Goal: Task Accomplishment & Management: Complete application form

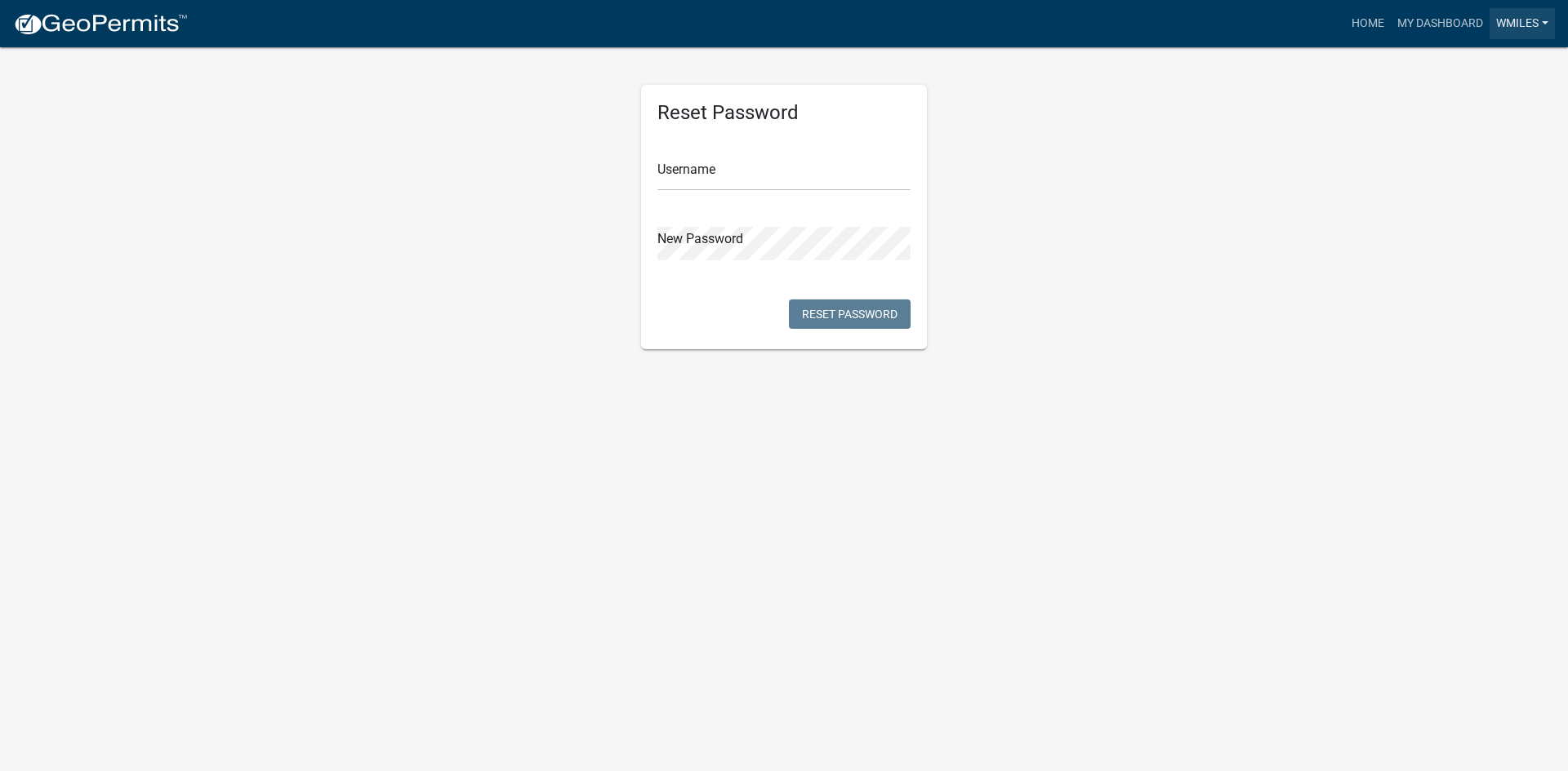
click at [1518, 24] on link "wmiles" at bounding box center [1523, 23] width 65 height 31
click at [1465, 70] on link "Account" at bounding box center [1490, 67] width 131 height 39
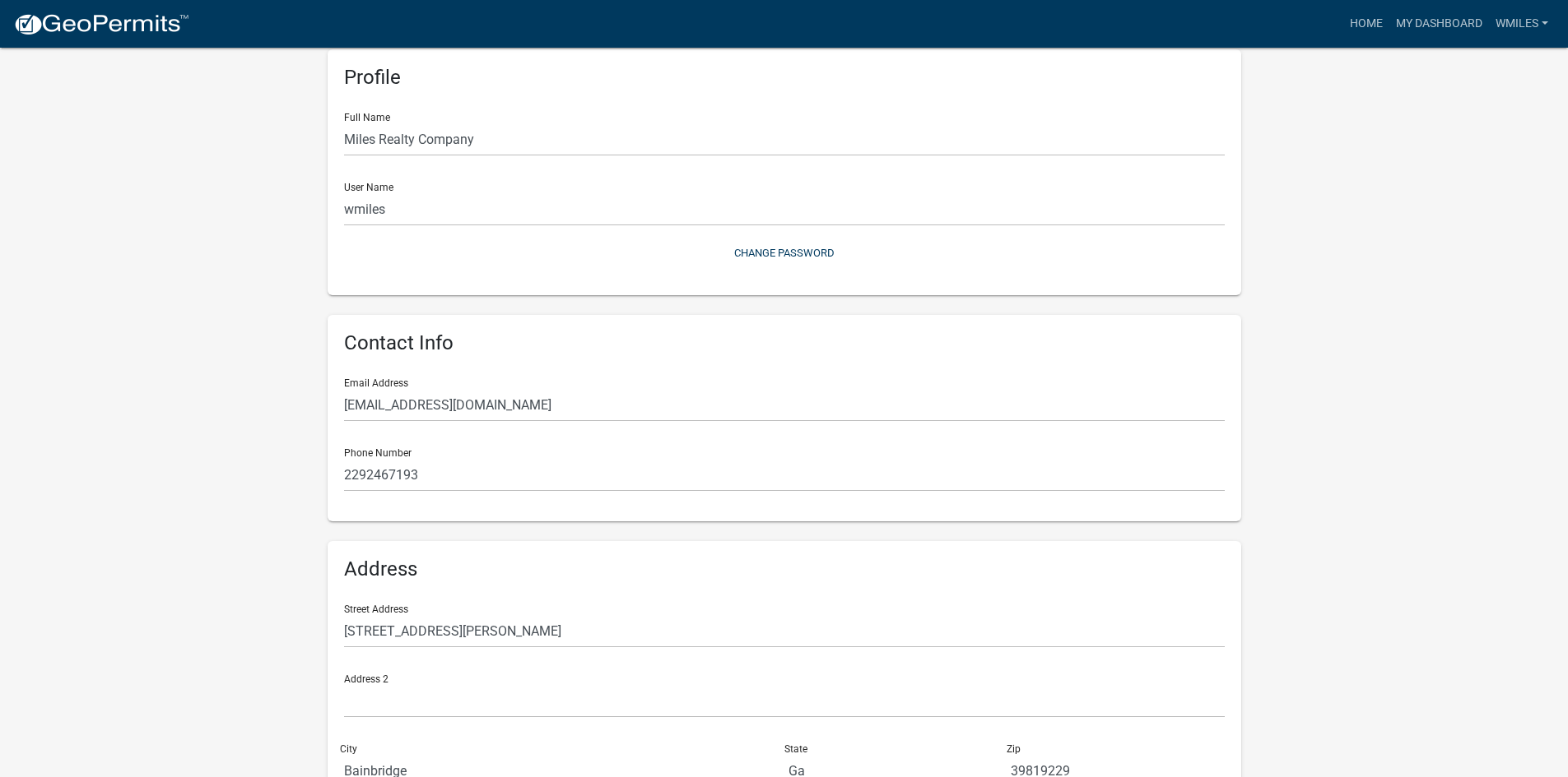
scroll to position [181, 0]
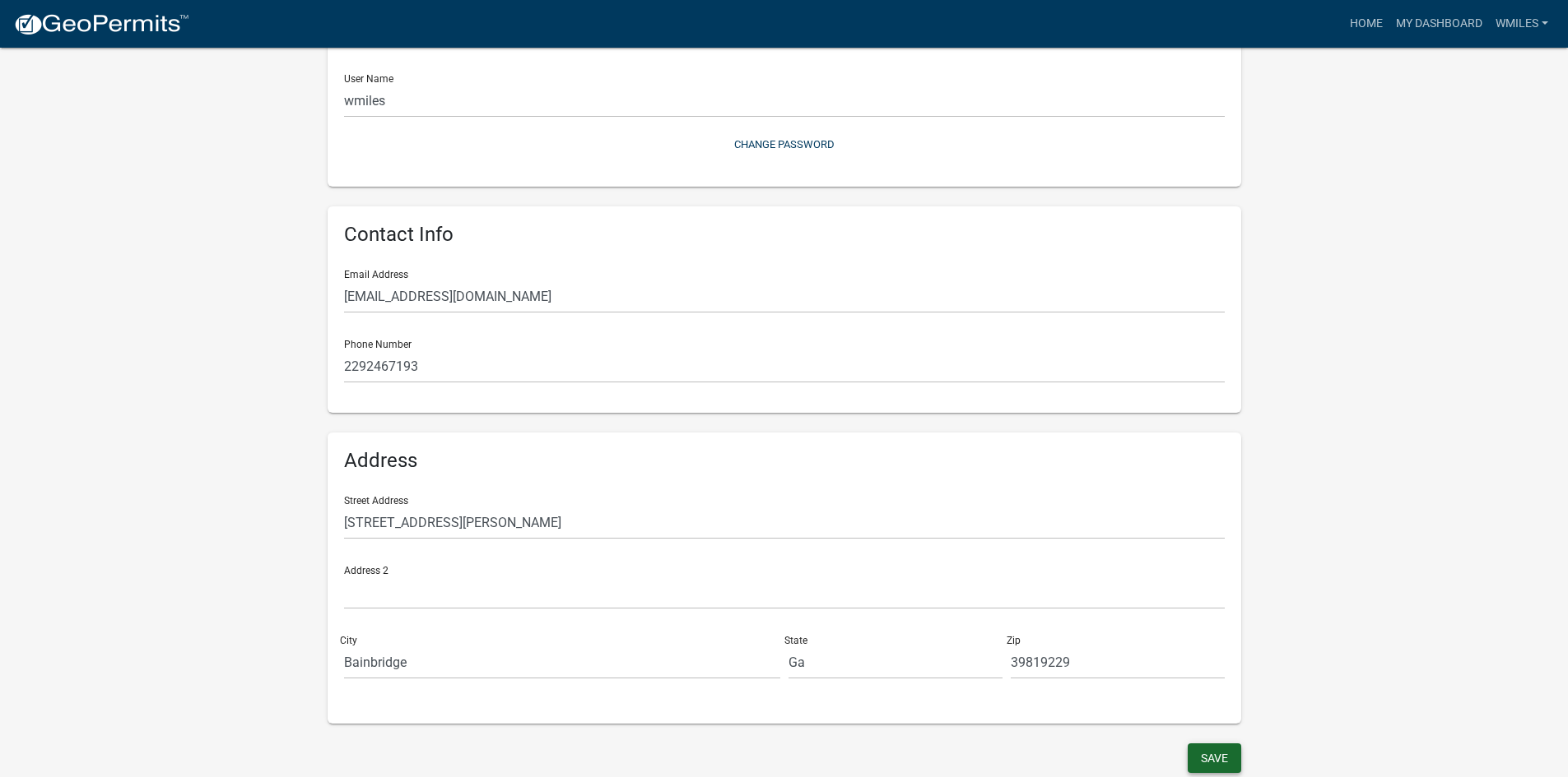
click at [1214, 766] on button "Save" at bounding box center [1214, 758] width 53 height 30
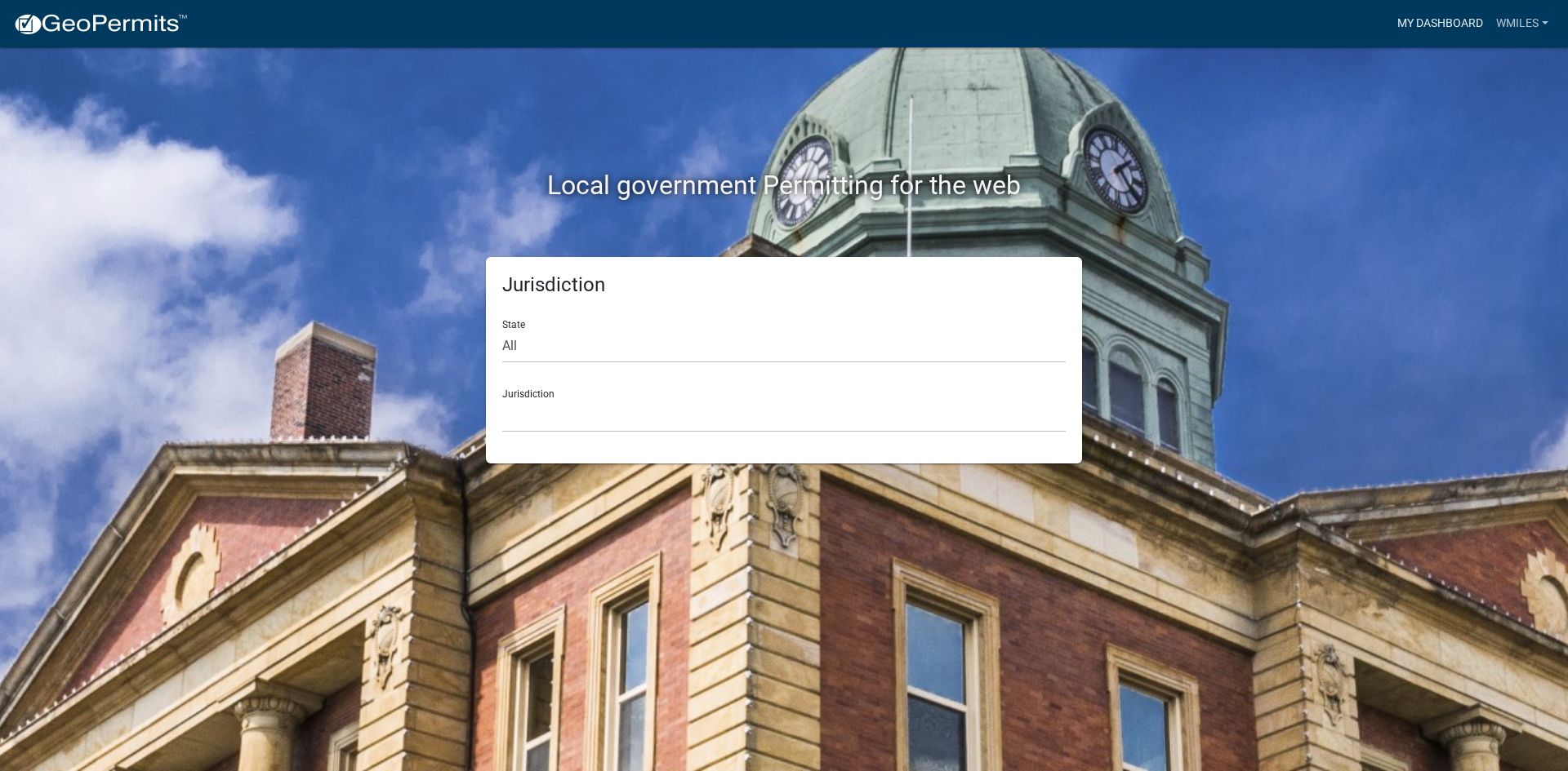
click at [1457, 19] on link "My Dashboard" at bounding box center [1441, 23] width 99 height 31
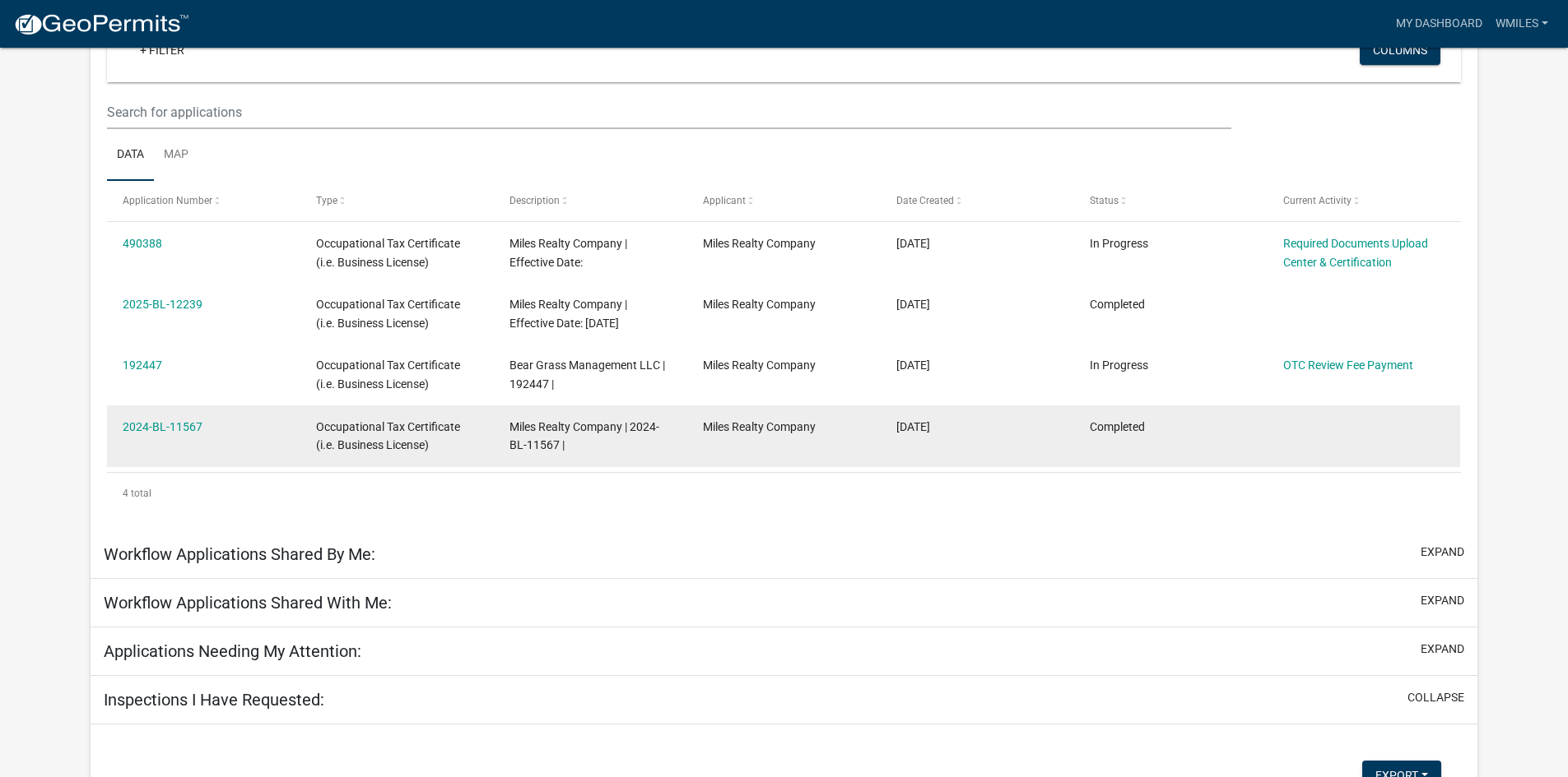
scroll to position [247, 0]
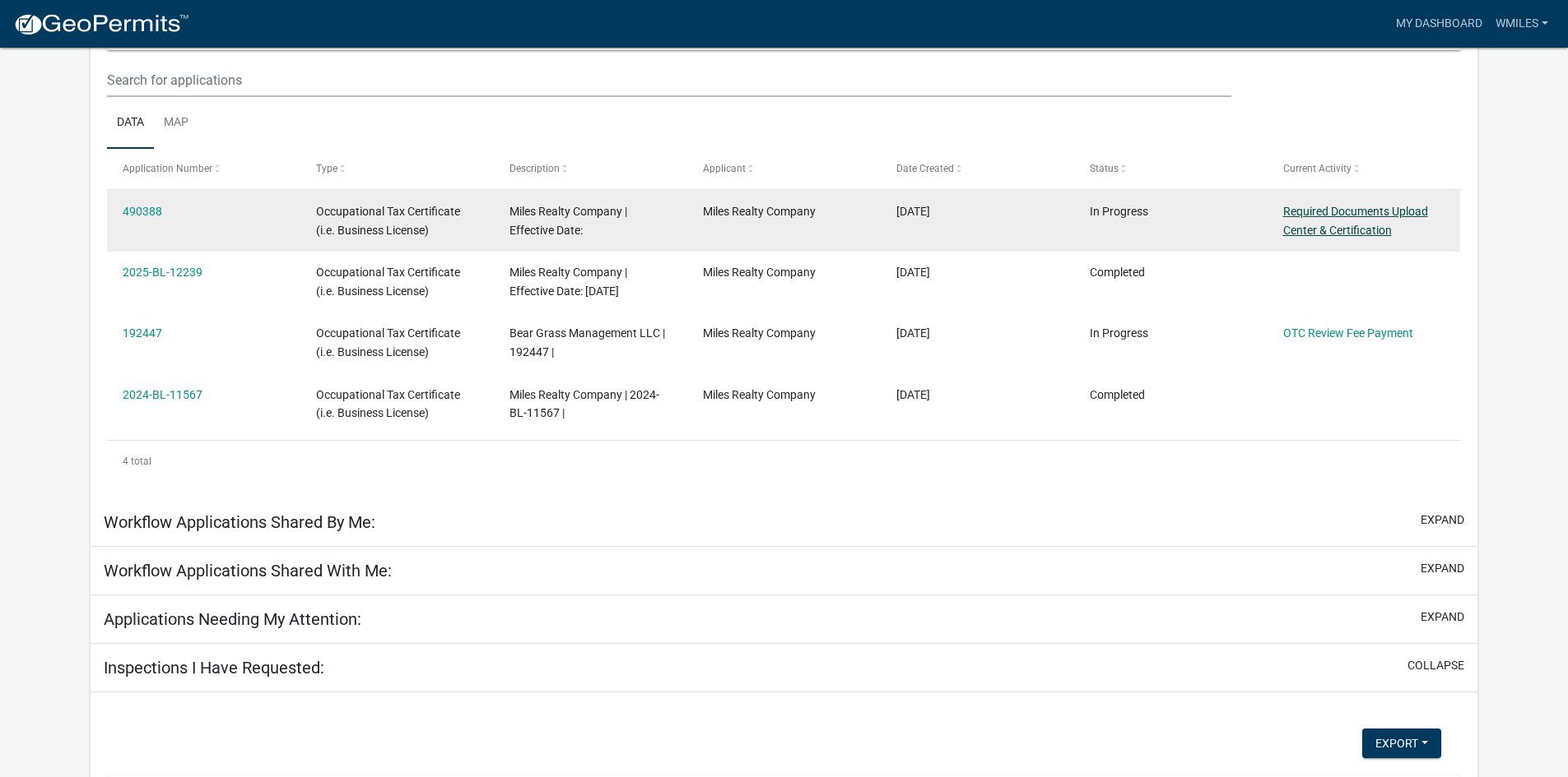
click at [1322, 210] on link "Required Documents Upload Center & Certification" at bounding box center [1355, 221] width 145 height 32
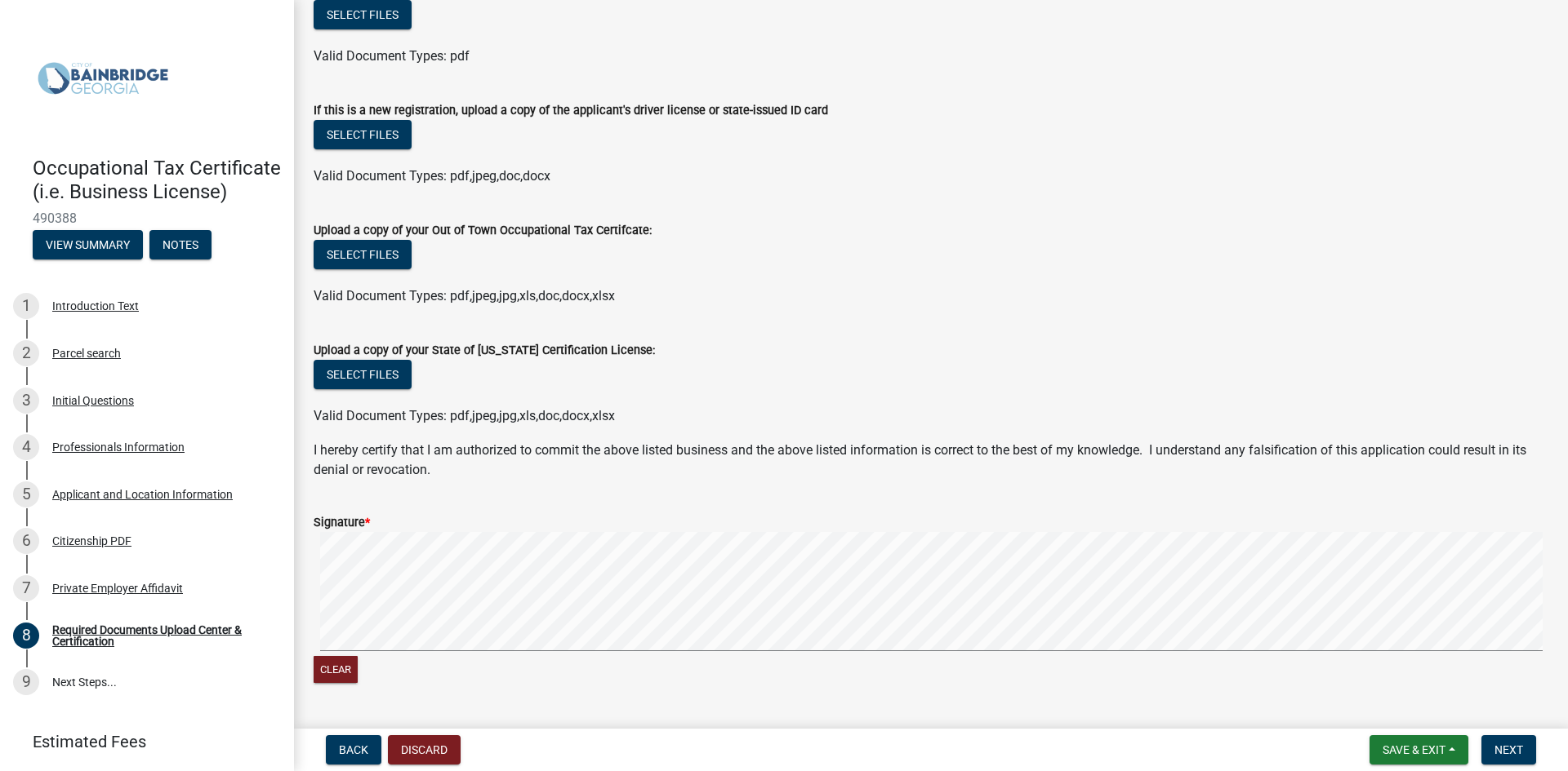
scroll to position [124, 0]
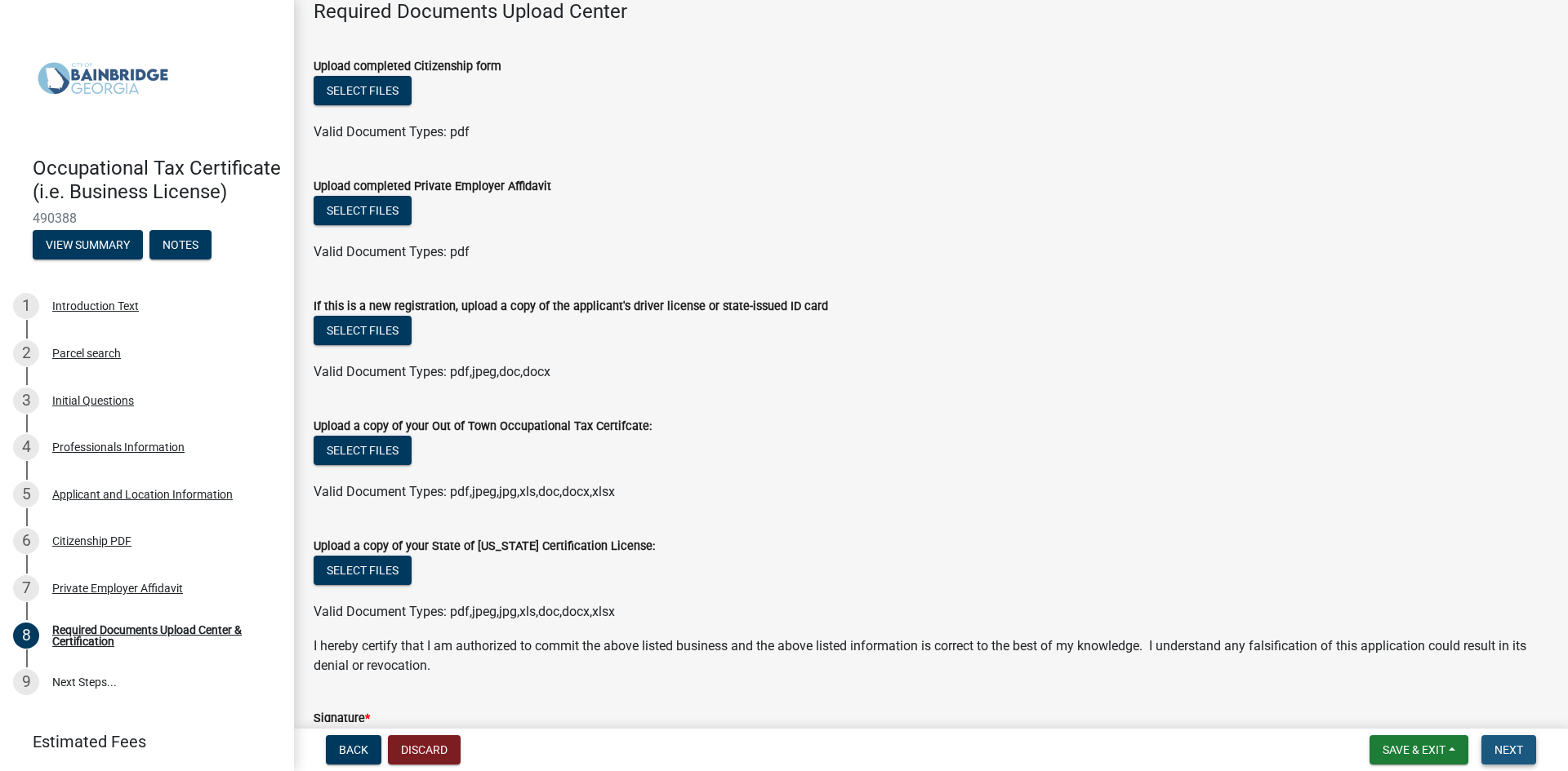
drag, startPoint x: 1504, startPoint y: 746, endPoint x: 1514, endPoint y: 757, distance: 14.9
click at [1513, 756] on span "Next" at bounding box center [1509, 750] width 28 height 13
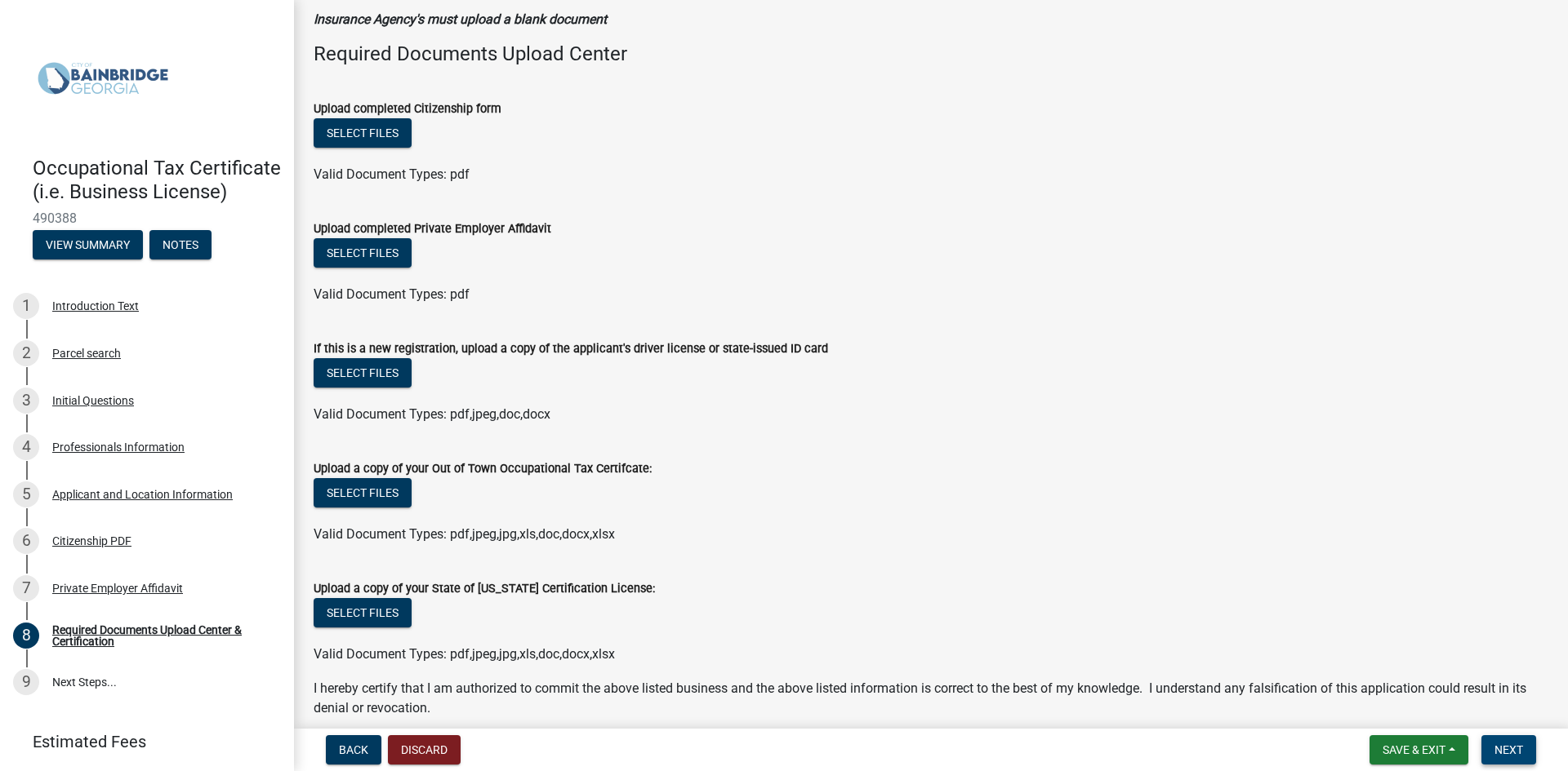
scroll to position [0, 0]
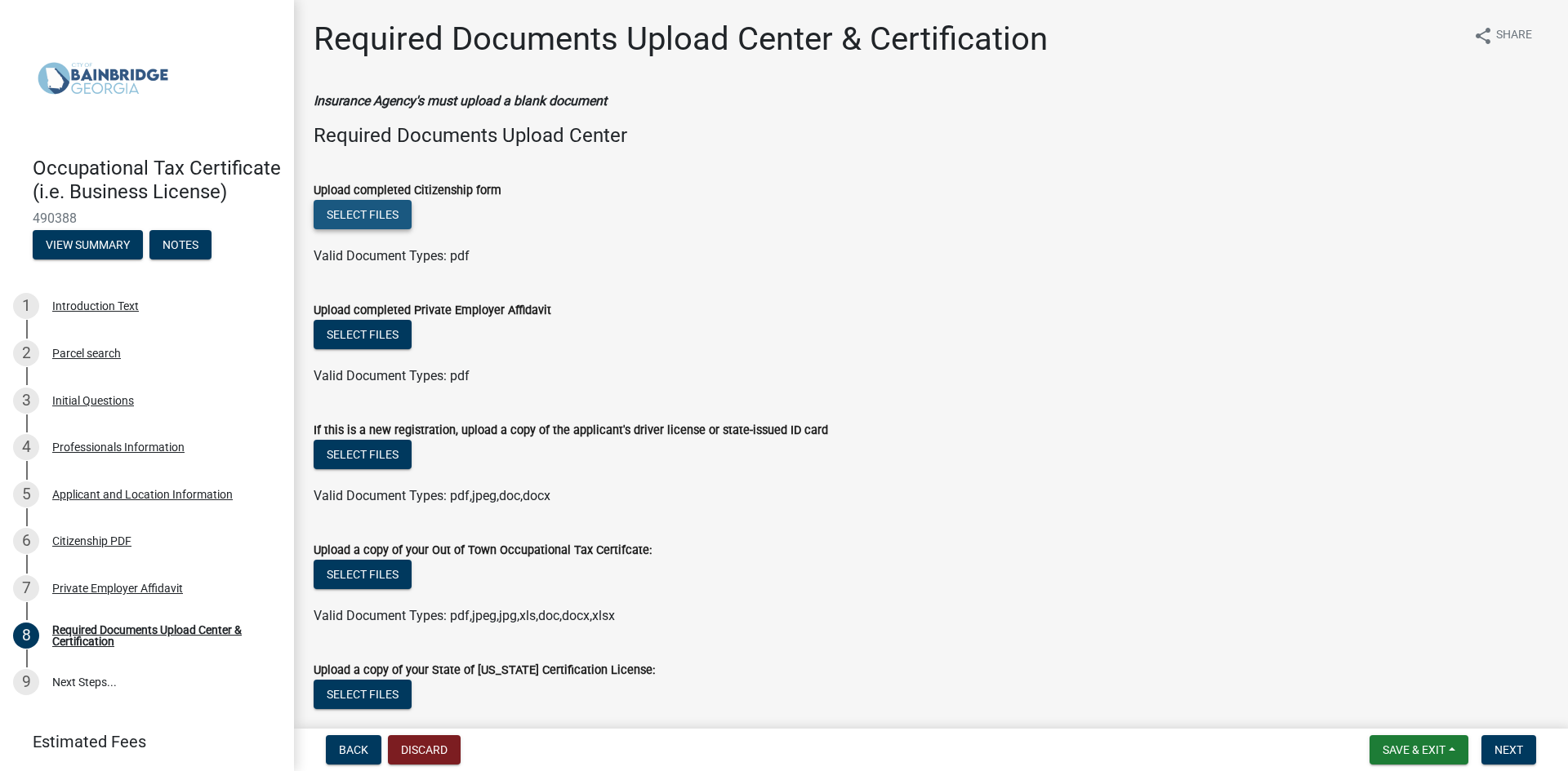
click at [358, 209] on button "Select files" at bounding box center [362, 214] width 98 height 29
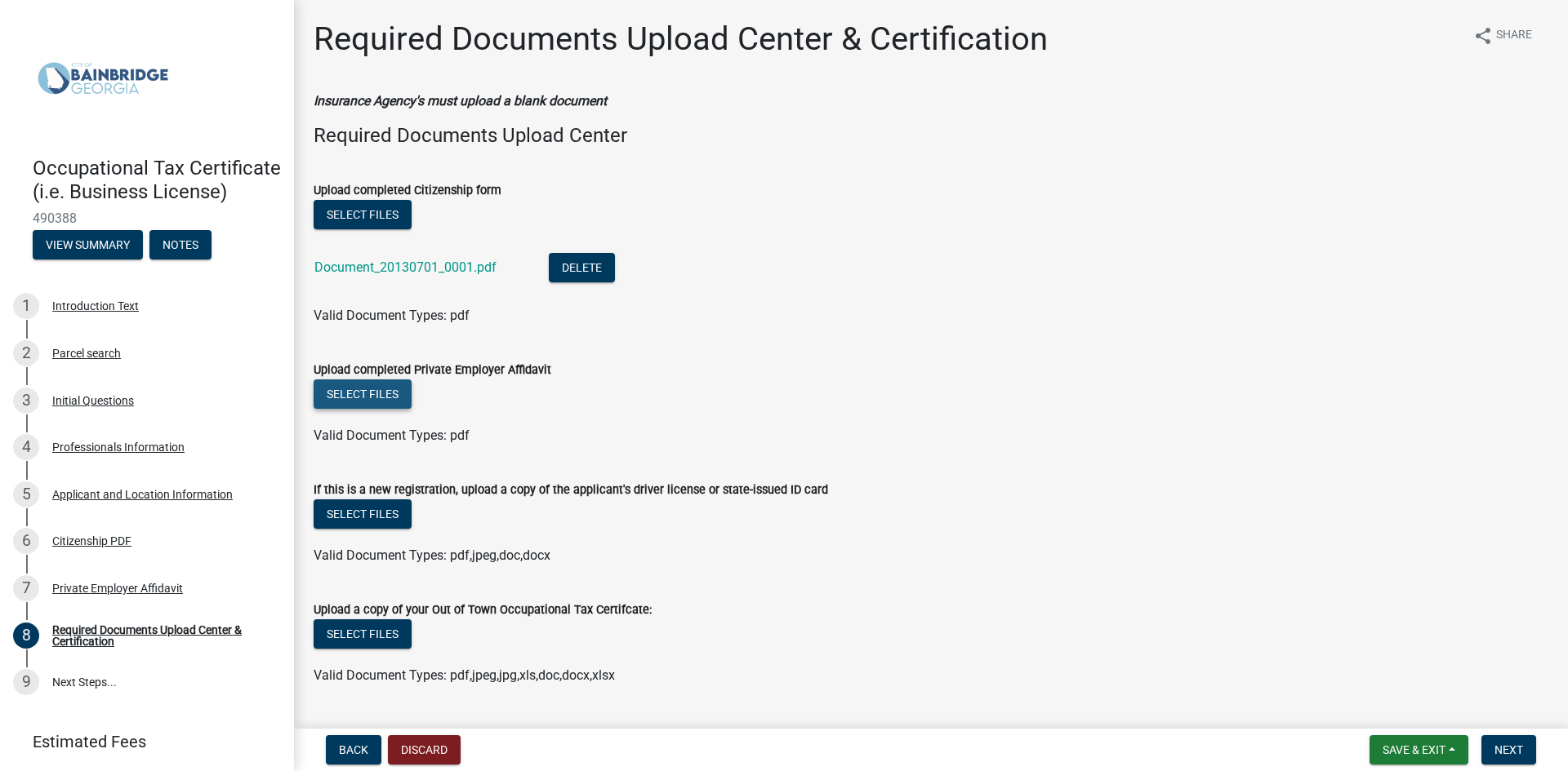
click at [349, 389] on button "Select files" at bounding box center [362, 393] width 98 height 29
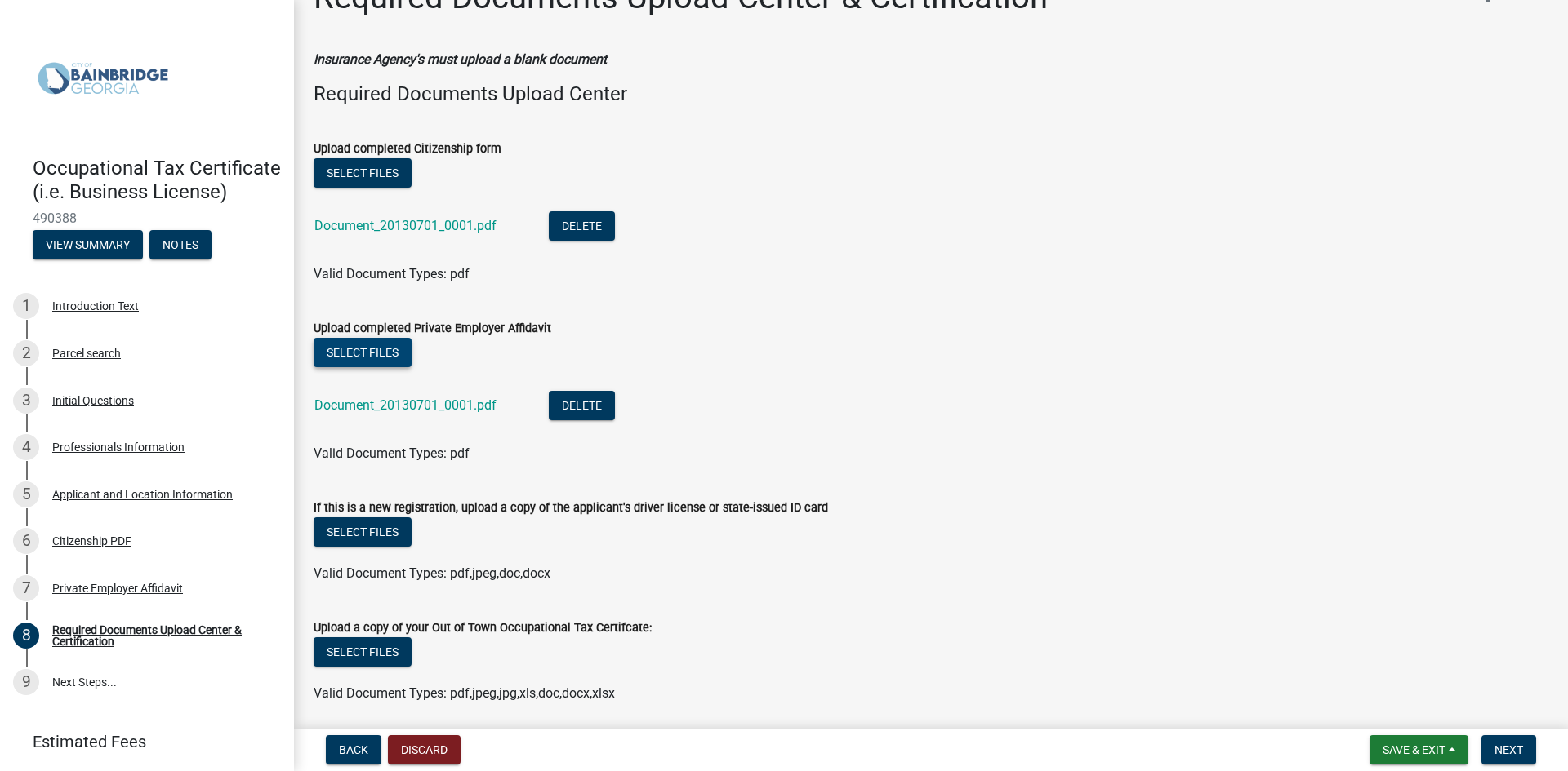
scroll to position [82, 0]
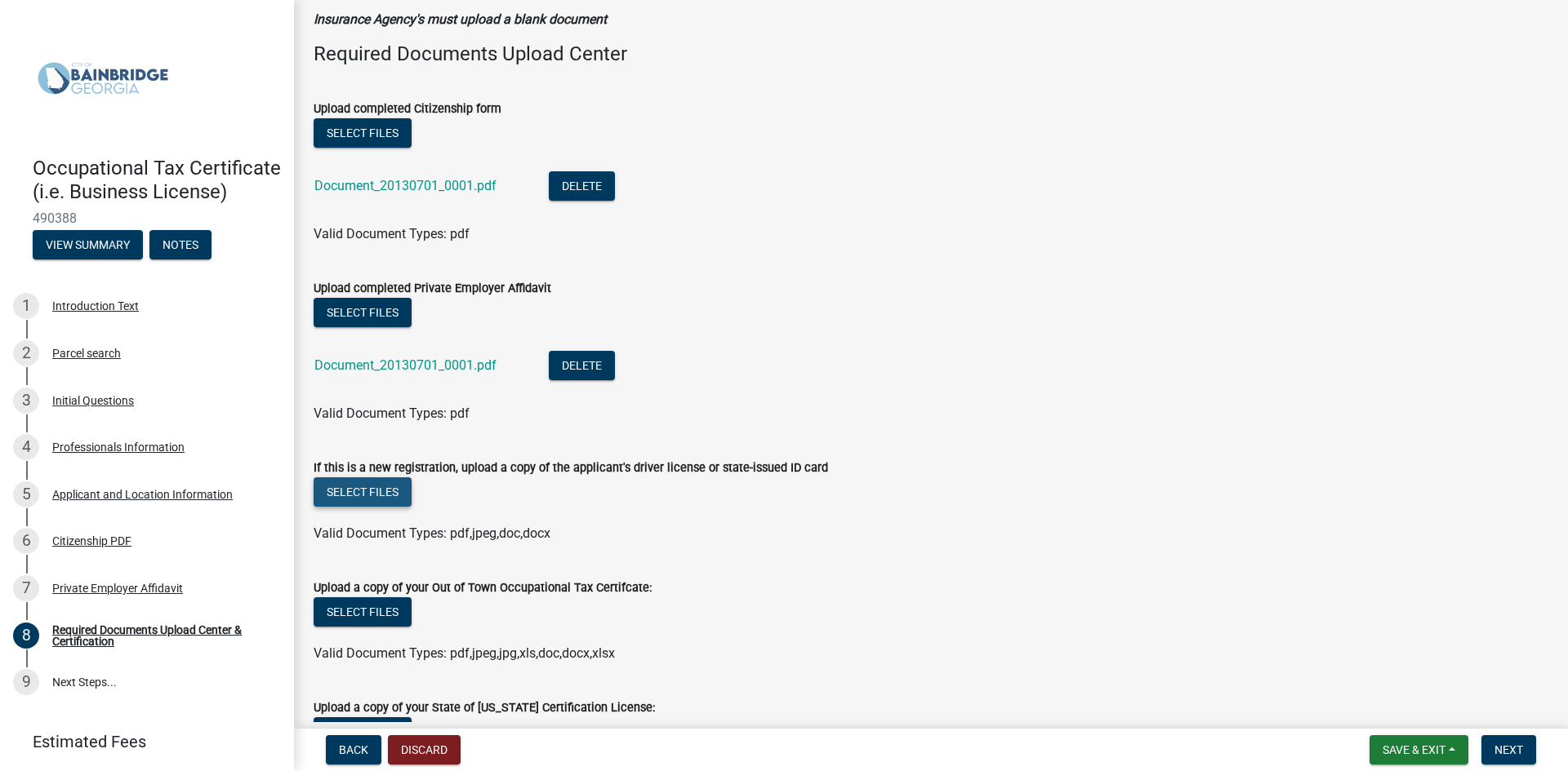
click at [368, 494] on button "Select files" at bounding box center [362, 491] width 98 height 29
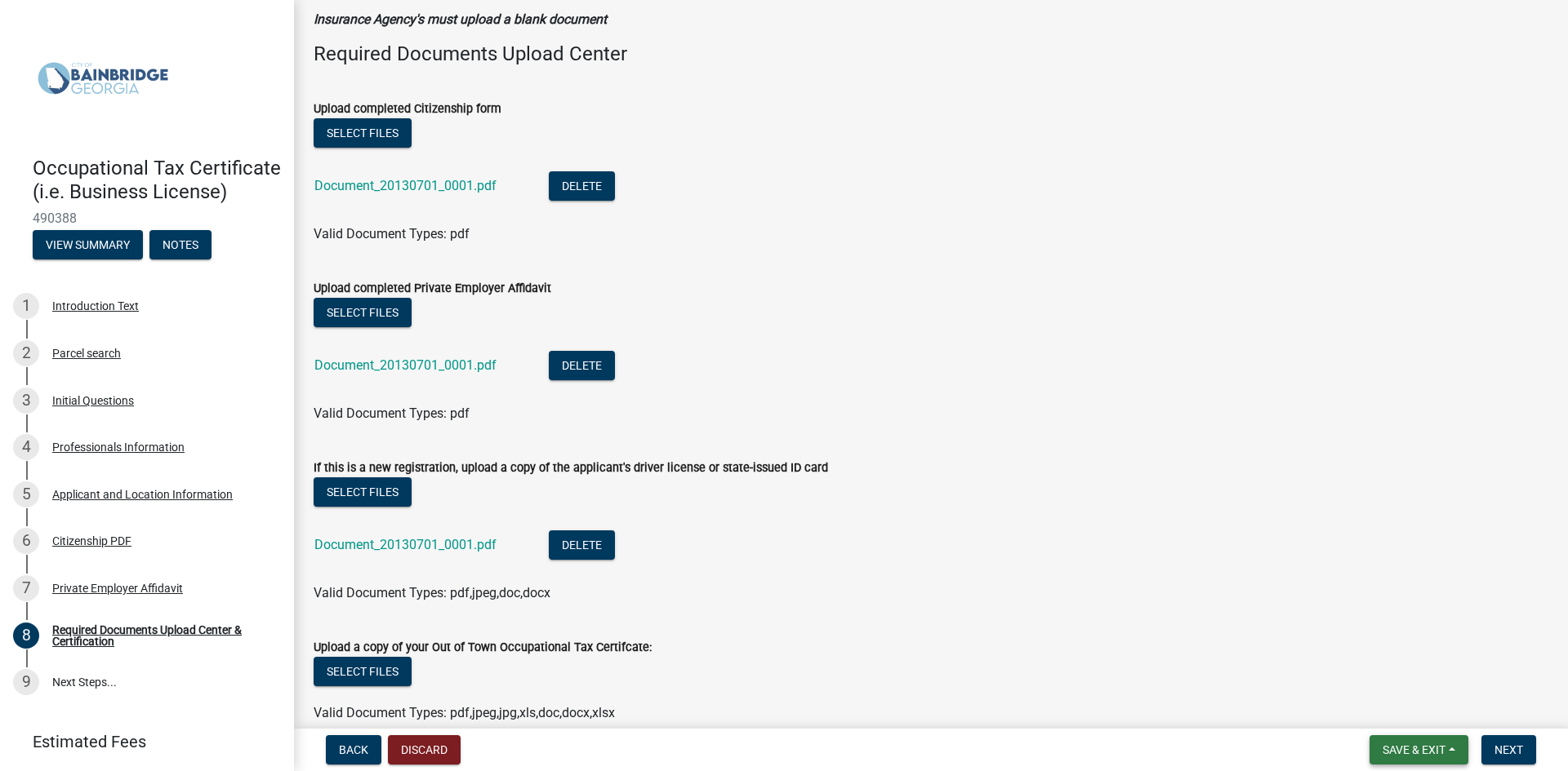
click at [1405, 748] on span "Save & Exit" at bounding box center [1414, 750] width 63 height 13
click at [1504, 748] on span "Next" at bounding box center [1509, 750] width 28 height 13
click at [1409, 747] on span "Save & Exit" at bounding box center [1414, 750] width 63 height 13
click at [1366, 669] on button "Save" at bounding box center [1403, 668] width 131 height 39
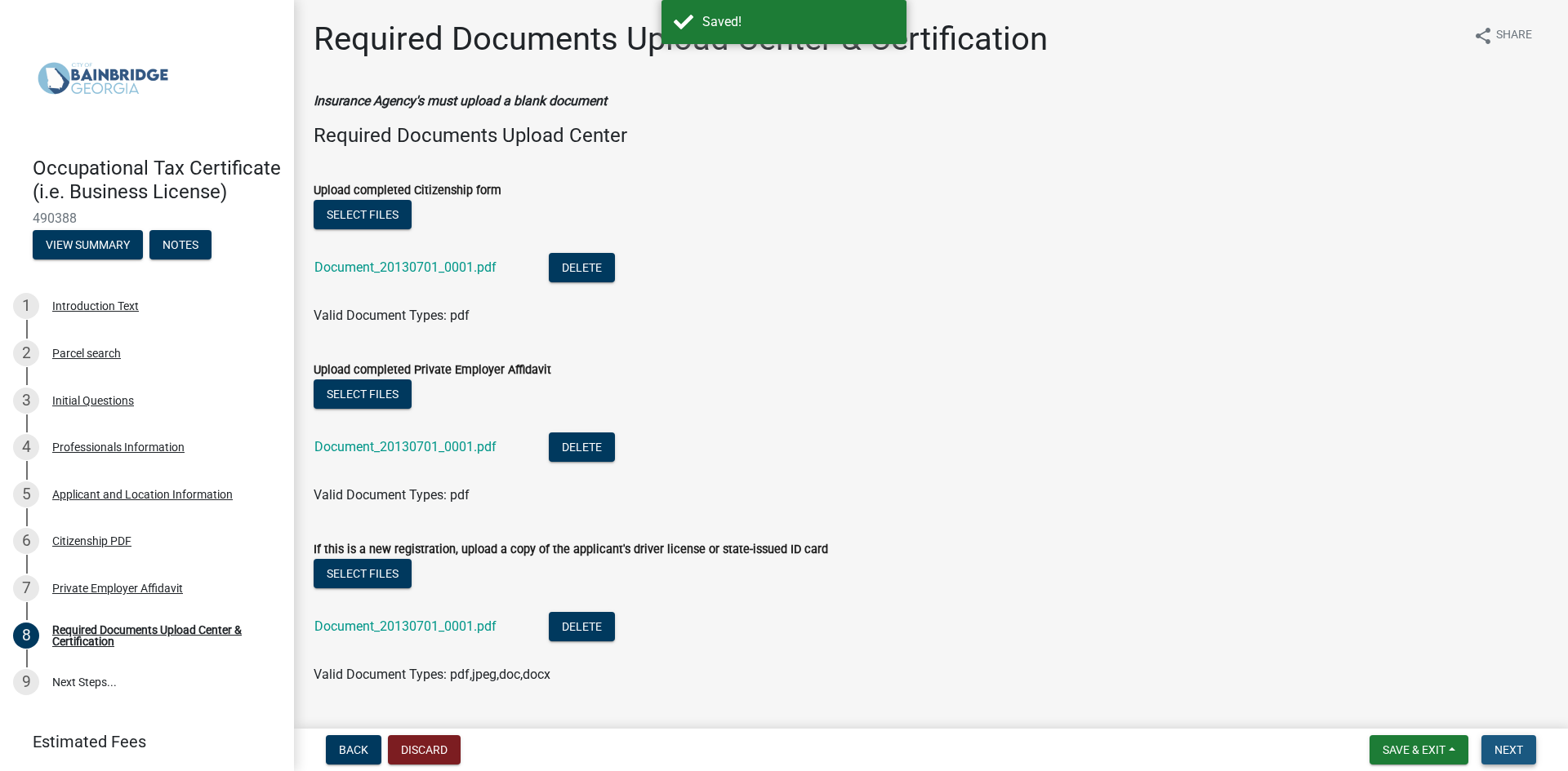
click at [1504, 743] on span "Next" at bounding box center [1509, 750] width 28 height 13
click at [1505, 748] on span "Next" at bounding box center [1509, 750] width 28 height 13
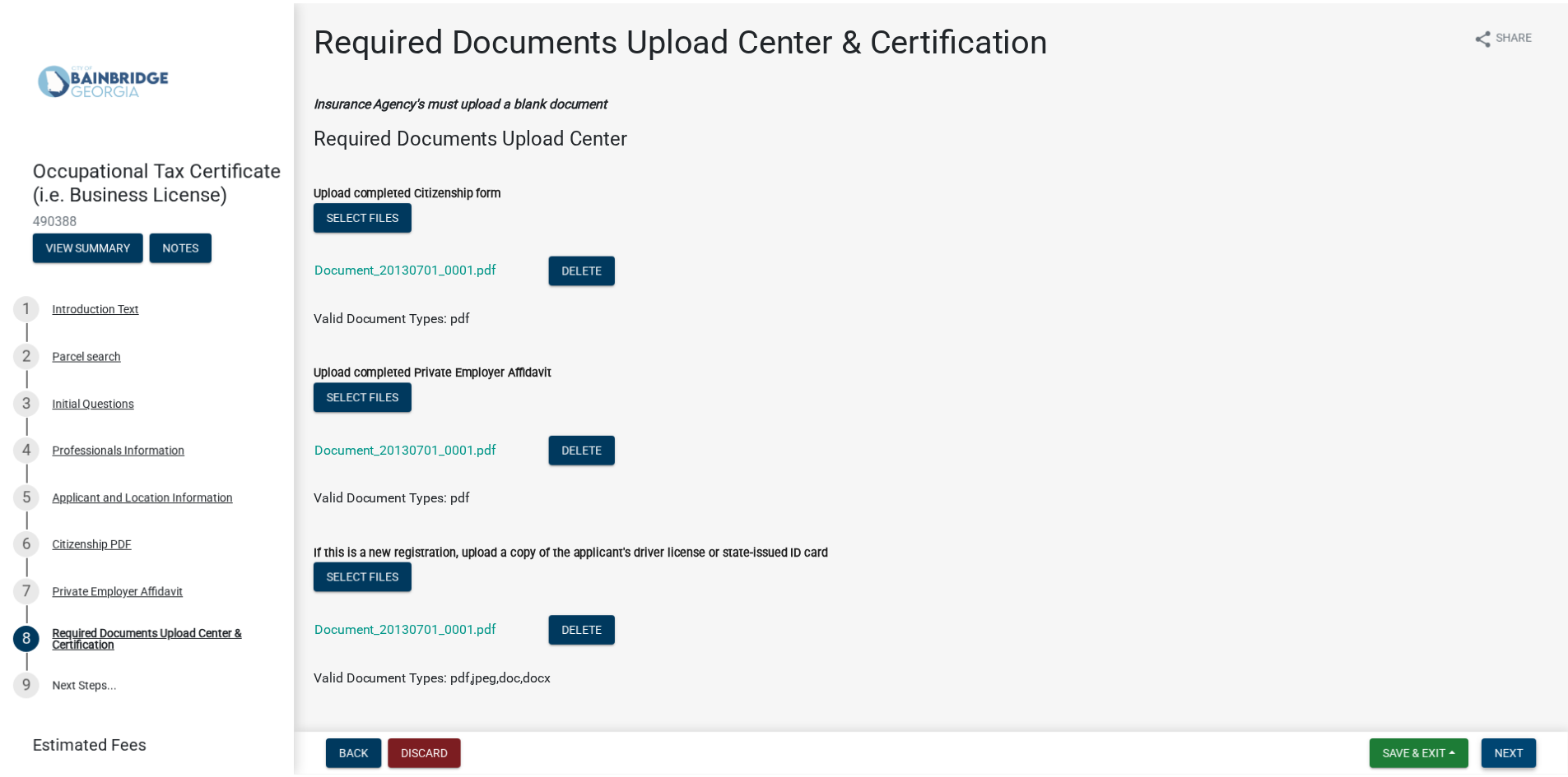
scroll to position [74, 0]
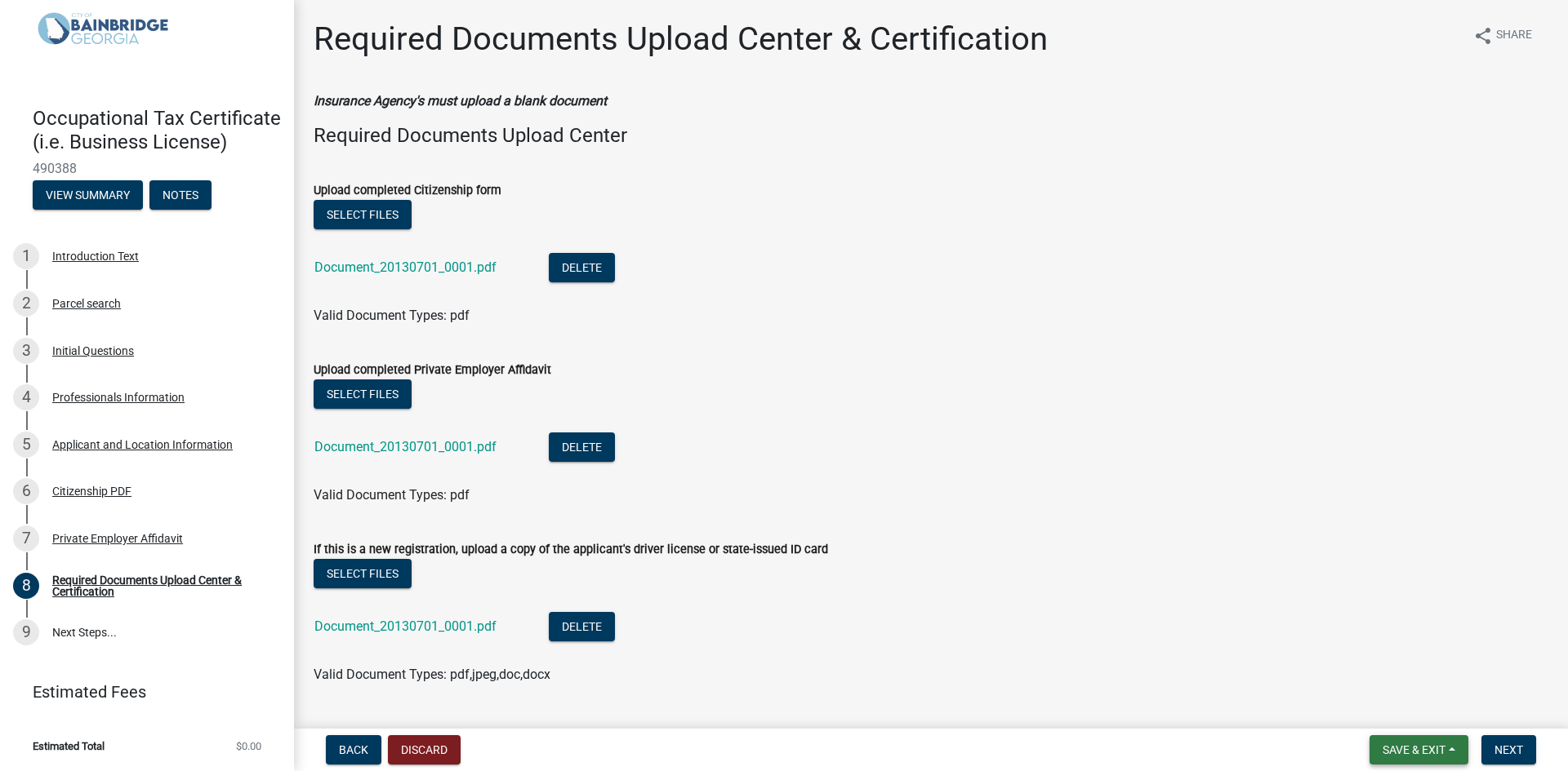
click at [1411, 740] on button "Save & Exit" at bounding box center [1419, 750] width 99 height 29
click at [1376, 707] on button "Save & Exit" at bounding box center [1403, 707] width 131 height 39
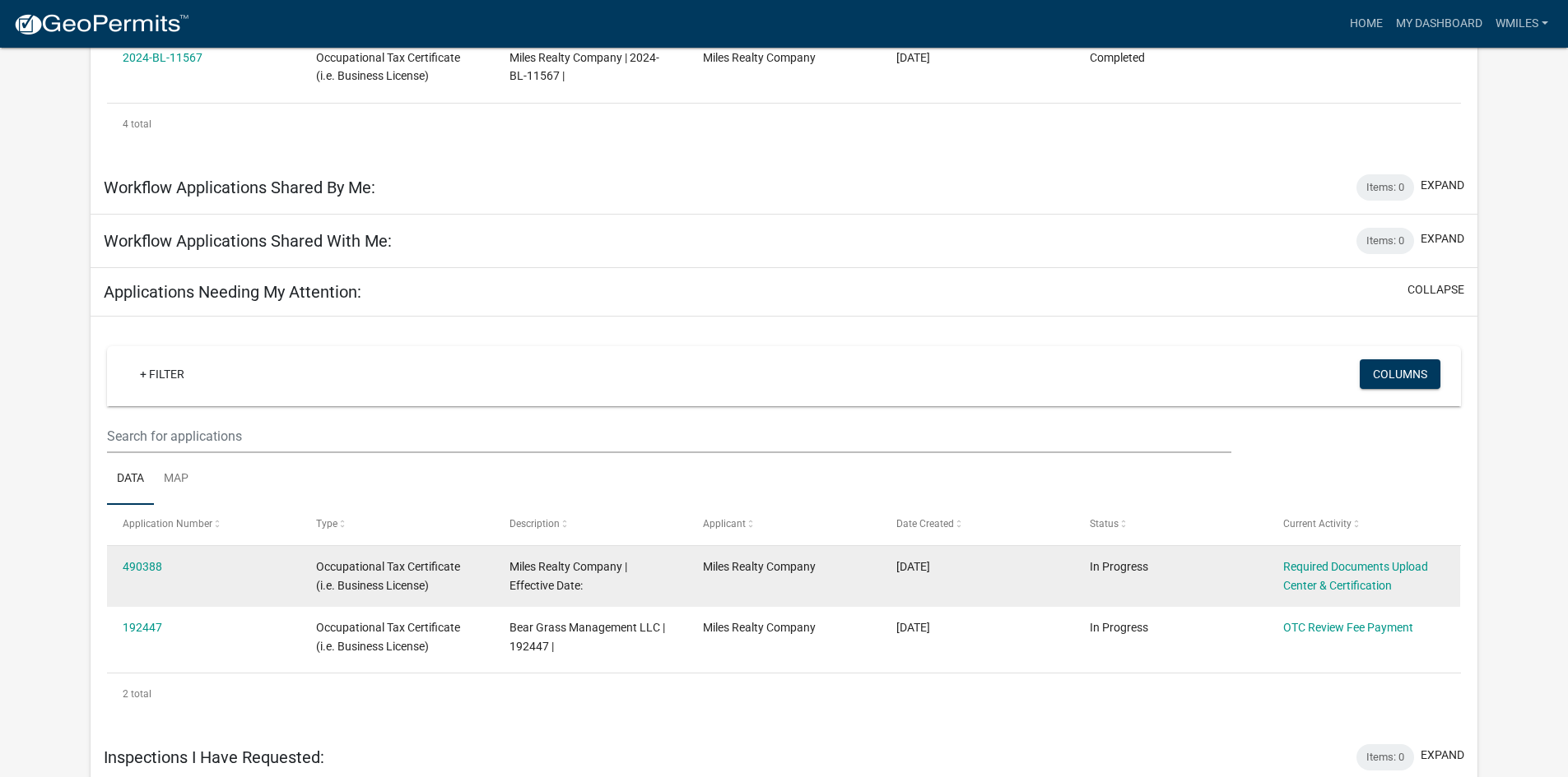
scroll to position [563, 0]
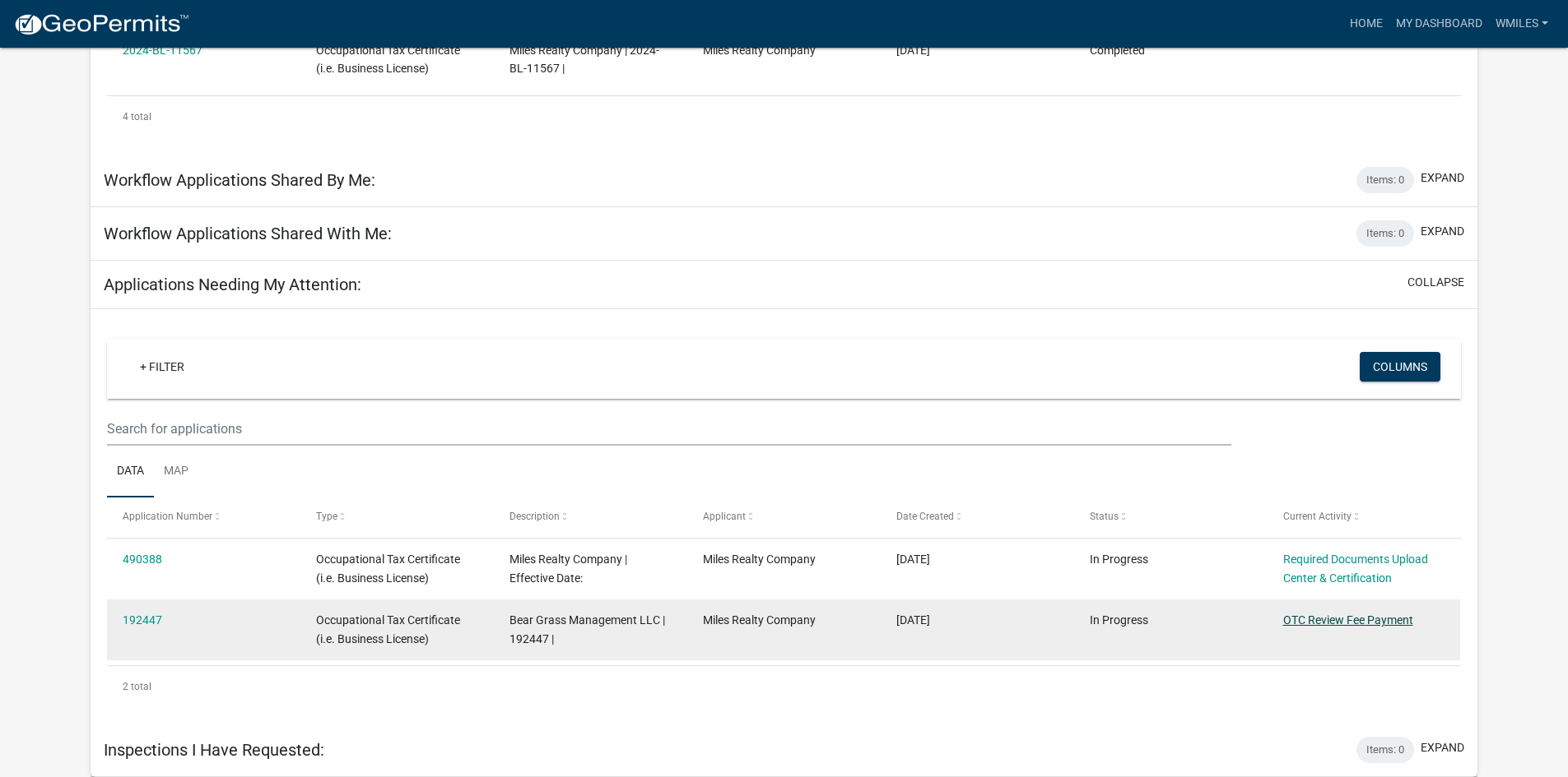
click at [1326, 620] on link "OTC Review Fee Payment" at bounding box center [1348, 620] width 130 height 13
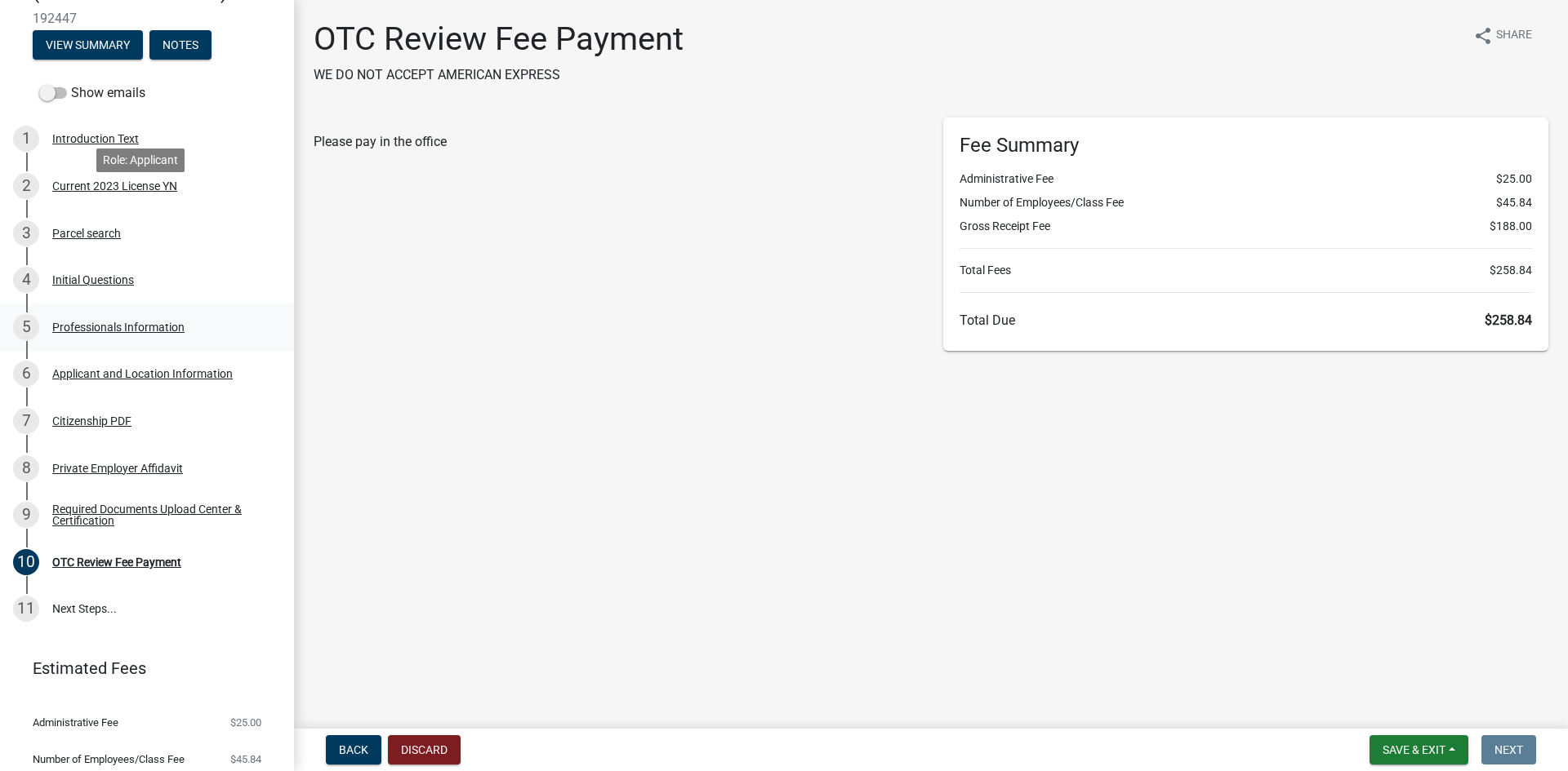
scroll to position [311, 0]
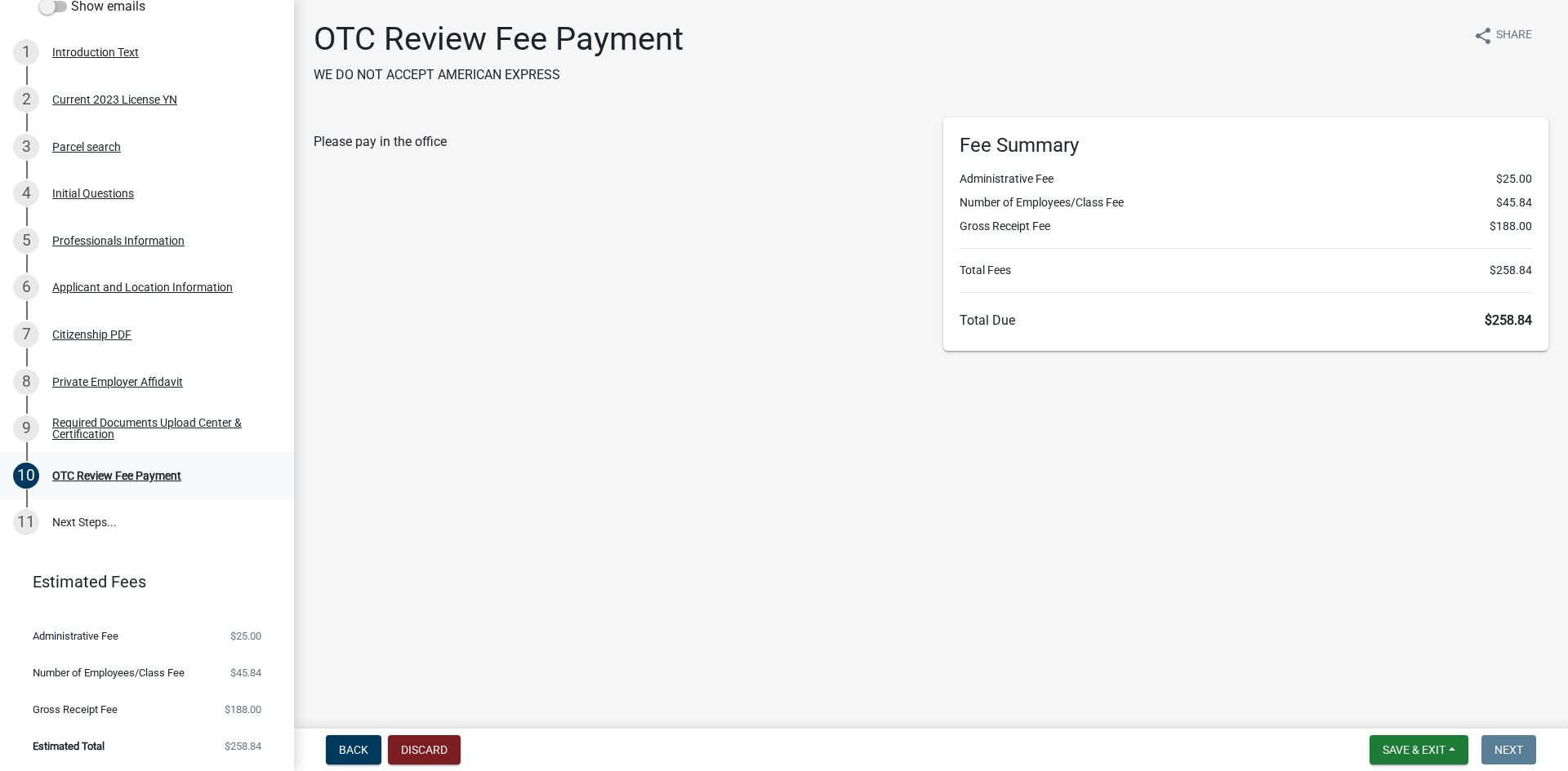
click at [115, 475] on div "OTC Review Fee Payment" at bounding box center [116, 476] width 129 height 12
click at [348, 748] on span "Back" at bounding box center [353, 750] width 29 height 13
